Goal: Task Accomplishment & Management: Use online tool/utility

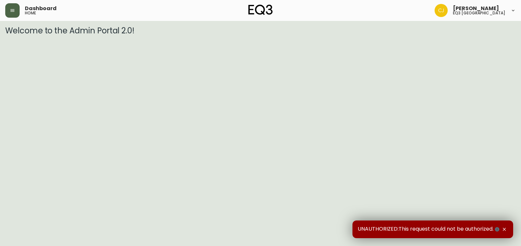
click at [8, 9] on button "button" at bounding box center [12, 10] width 14 height 14
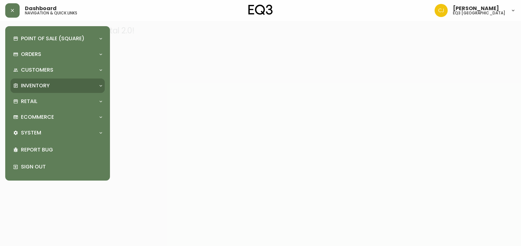
click at [26, 91] on div "Inventory" at bounding box center [57, 86] width 94 height 14
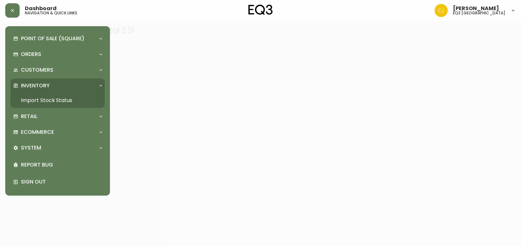
click at [39, 101] on link "Import Stock Status" at bounding box center [57, 100] width 94 height 15
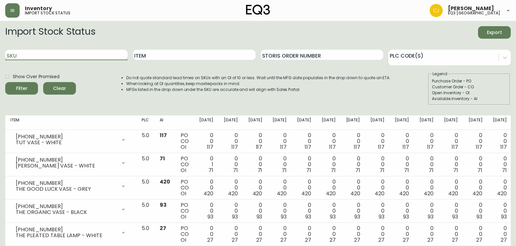
click at [38, 54] on input "SKU" at bounding box center [66, 55] width 122 height 10
paste input "3020-284-57-A"
type input "3020-284-57-A"
click at [5, 82] on button "Filter" at bounding box center [21, 88] width 33 height 12
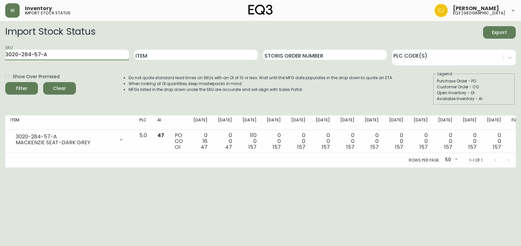
drag, startPoint x: 67, startPoint y: 55, endPoint x: 27, endPoint y: 85, distance: 50.8
click at [0, 53] on html "Inventory import stock status [PERSON_NAME] eq3 [GEOGRAPHIC_DATA] Import Stock …" at bounding box center [260, 84] width 521 height 168
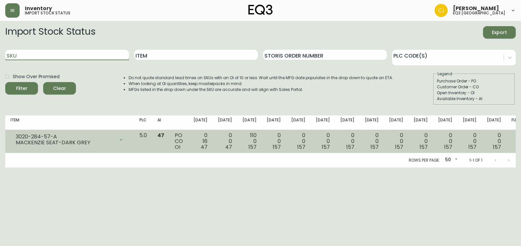
paste input "3020-282-4-B"
type input "3020-282-4-B"
click at [5, 82] on button "Filter" at bounding box center [21, 88] width 33 height 12
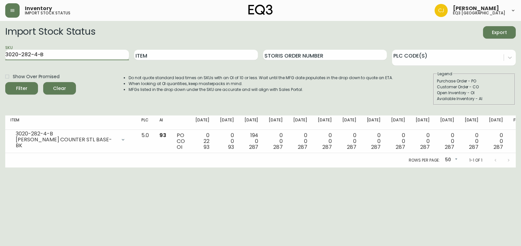
drag, startPoint x: 47, startPoint y: 55, endPoint x: -1, endPoint y: 63, distance: 48.9
click at [0, 63] on html "Inventory import stock status [PERSON_NAME] eq3 [GEOGRAPHIC_DATA] Import Stock …" at bounding box center [260, 84] width 521 height 168
paste input "3020-284-45-A"
type input "3020-284-45-A"
click at [5, 82] on button "Filter" at bounding box center [21, 88] width 33 height 12
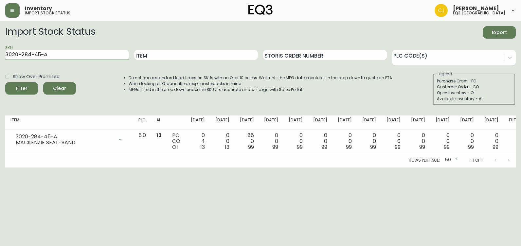
drag, startPoint x: 21, startPoint y: 50, endPoint x: -1, endPoint y: 50, distance: 22.3
click at [0, 50] on html "Inventory import stock status [PERSON_NAME] eq3 [GEOGRAPHIC_DATA] Import Stock …" at bounding box center [260, 84] width 521 height 168
paste input "3020-284-45-A"
type input "3020-284-45-A"
click at [5, 82] on button "Filter" at bounding box center [21, 88] width 33 height 12
